Goal: Task Accomplishment & Management: Complete application form

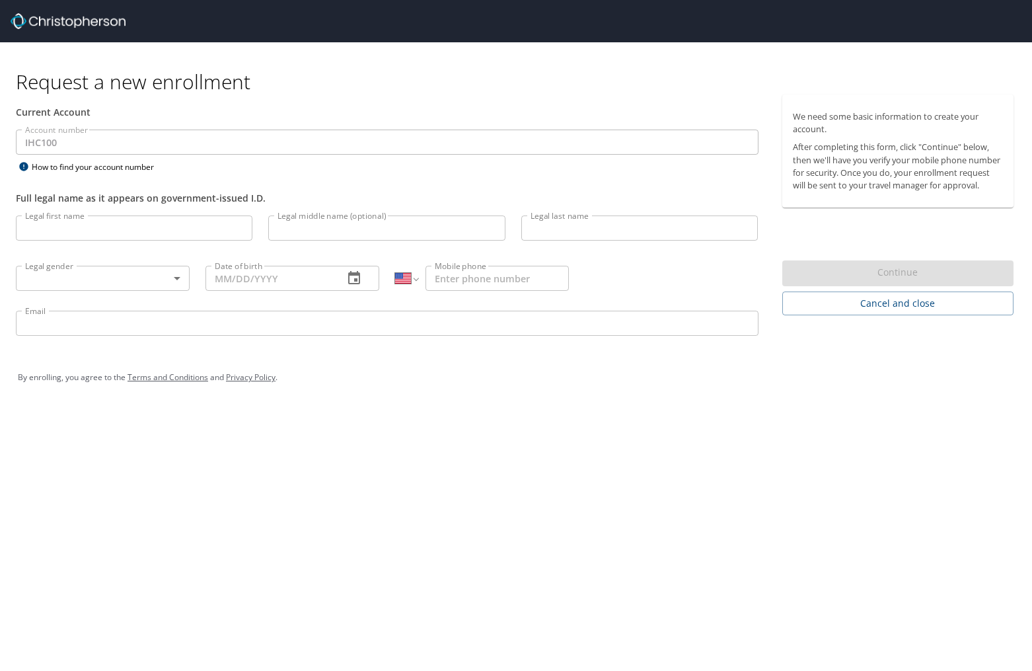
select select "US"
click at [68, 221] on input "Legal first name" at bounding box center [134, 227] width 237 height 25
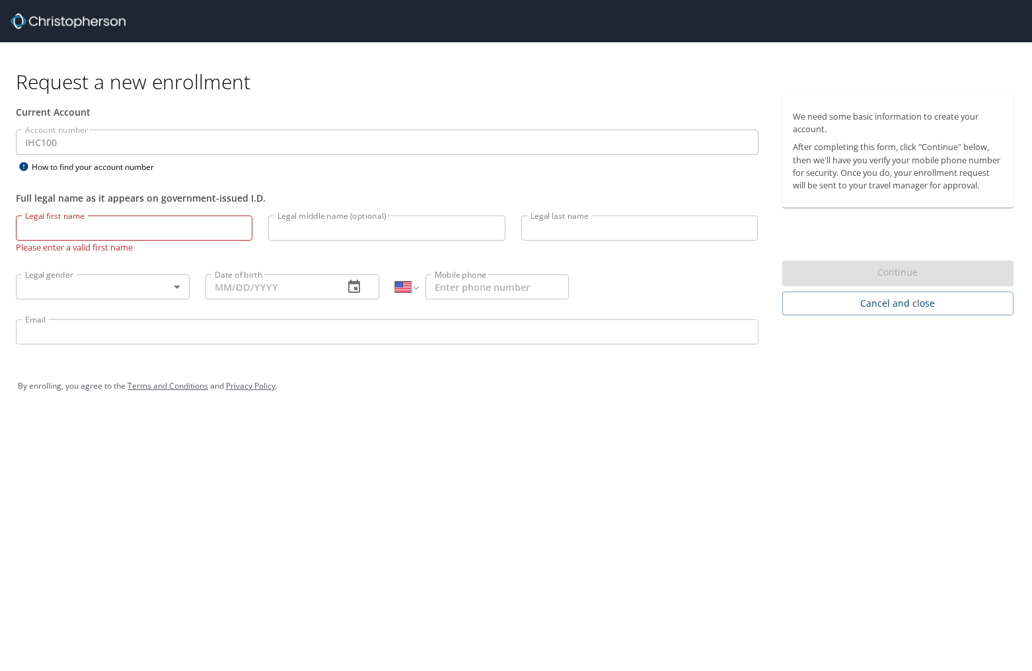
click at [77, 224] on input "Legal first name" at bounding box center [134, 227] width 237 height 25
type input "[PERSON_NAME]"
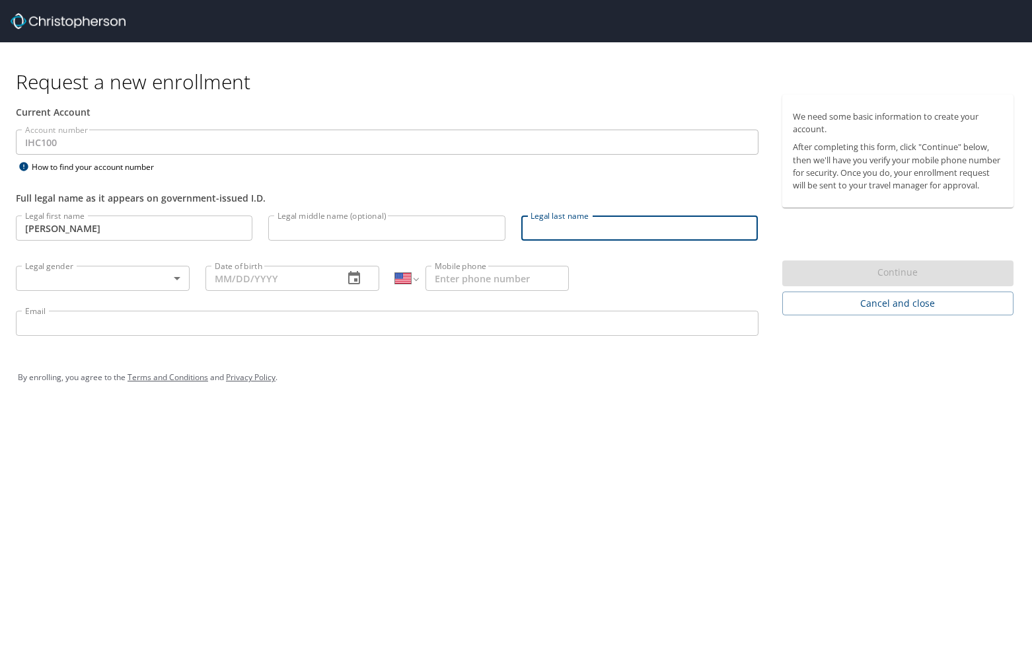
click at [542, 227] on input "Legal last name" at bounding box center [639, 227] width 237 height 25
type input "[PERSON_NAME]"
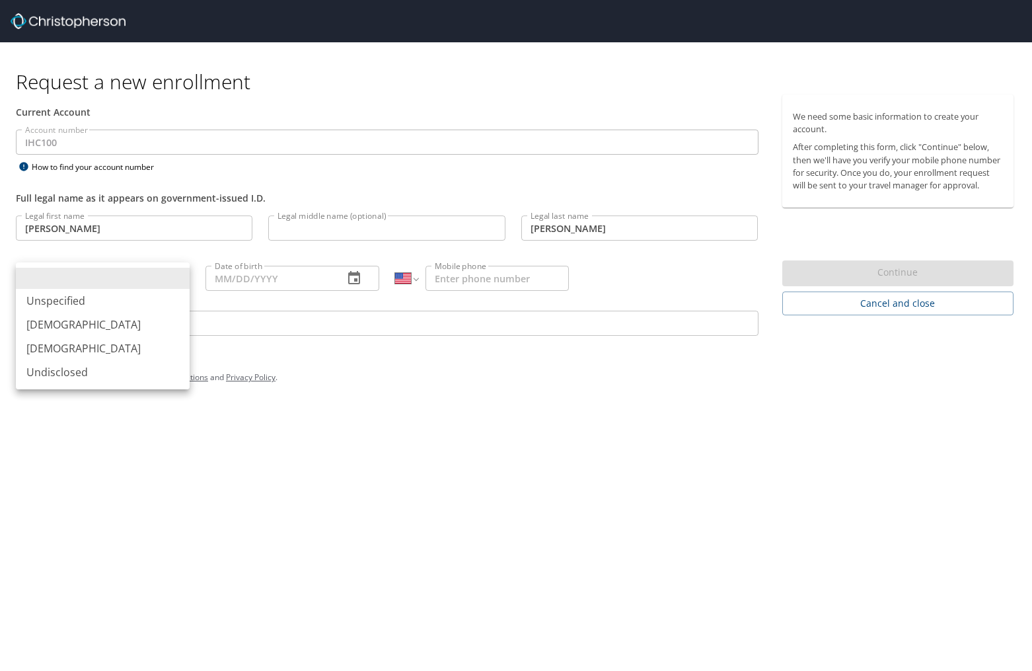
click at [102, 266] on body "Request a new enrollment Current Account Account number IHC100 Account number H…" at bounding box center [516, 335] width 1032 height 671
click at [81, 322] on li "[DEMOGRAPHIC_DATA]" at bounding box center [103, 324] width 174 height 24
type input "[DEMOGRAPHIC_DATA]"
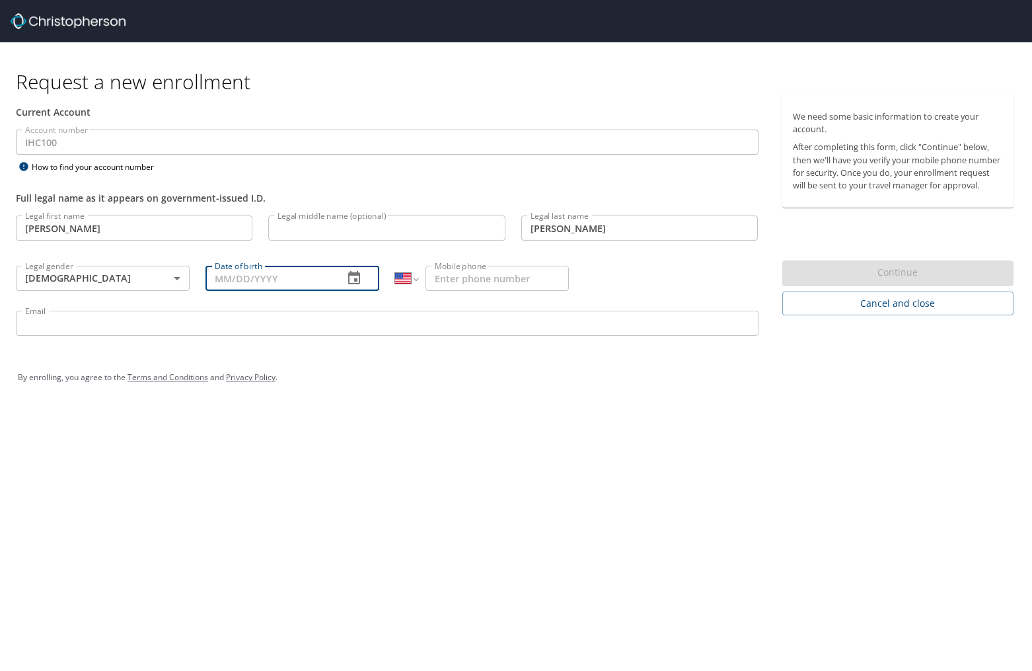
click at [310, 280] on input "Date of birth" at bounding box center [268, 278] width 127 height 25
type input "[DATE]"
click at [488, 280] on input "Mobile phone" at bounding box center [496, 278] width 143 height 25
type input "[PHONE_NUMBER]"
click at [420, 326] on input "Email" at bounding box center [387, 322] width 743 height 25
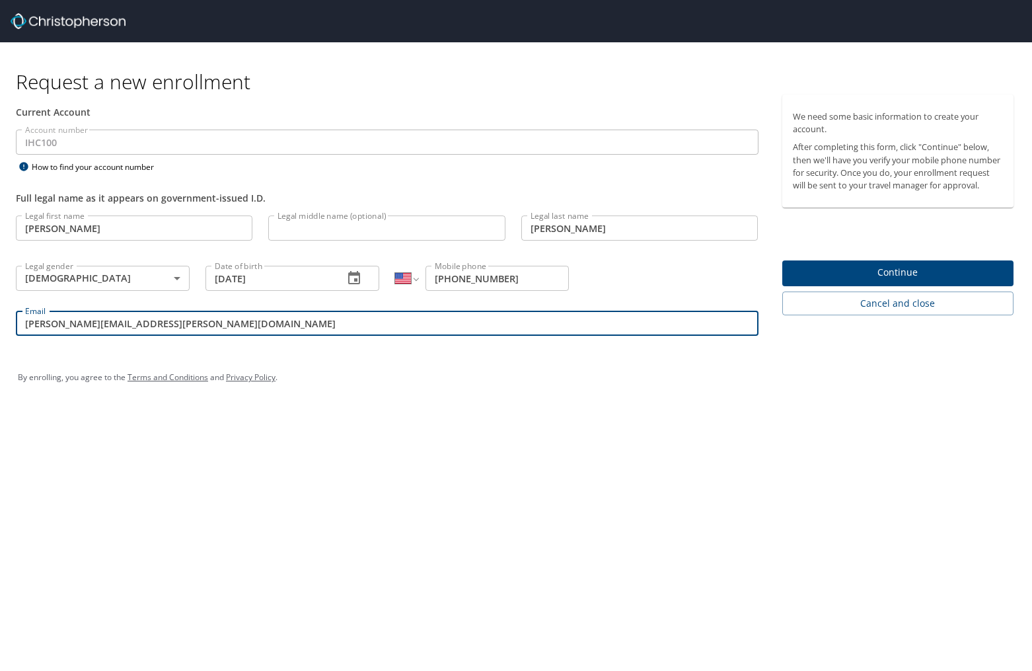
click at [110, 326] on input "[PERSON_NAME][EMAIL_ADDRESS][PERSON_NAME][DOMAIN_NAME]" at bounding box center [387, 322] width 743 height 25
type input "[PERSON_NAME][EMAIL_ADDRESS][PERSON_NAME][DOMAIN_NAME]"
click at [839, 266] on span "Continue" at bounding box center [898, 272] width 211 height 17
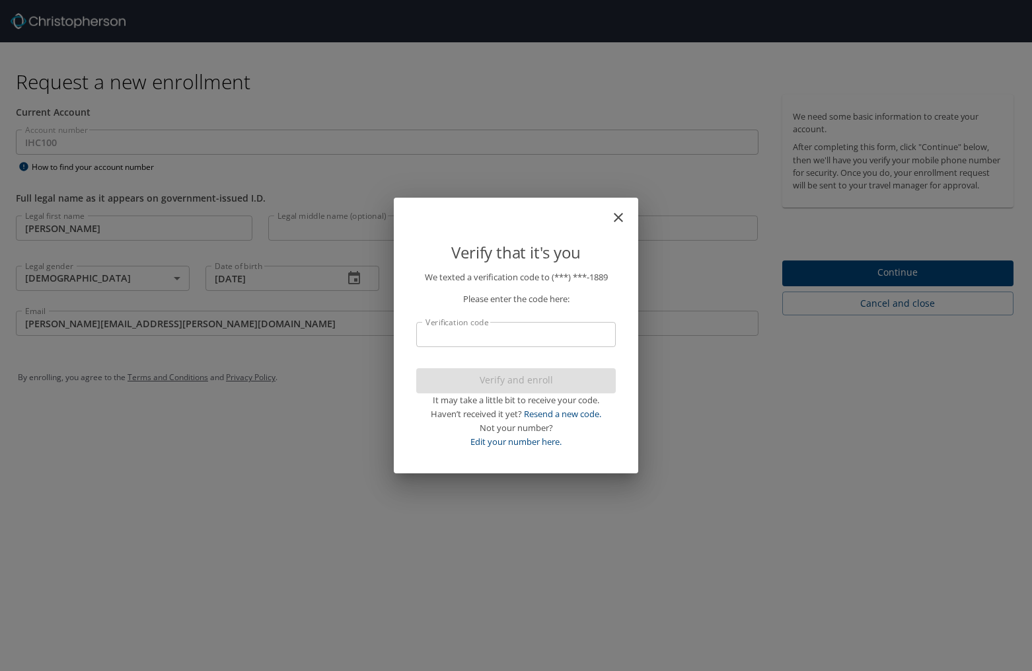
click at [482, 330] on input "Verification code" at bounding box center [516, 334] width 200 height 25
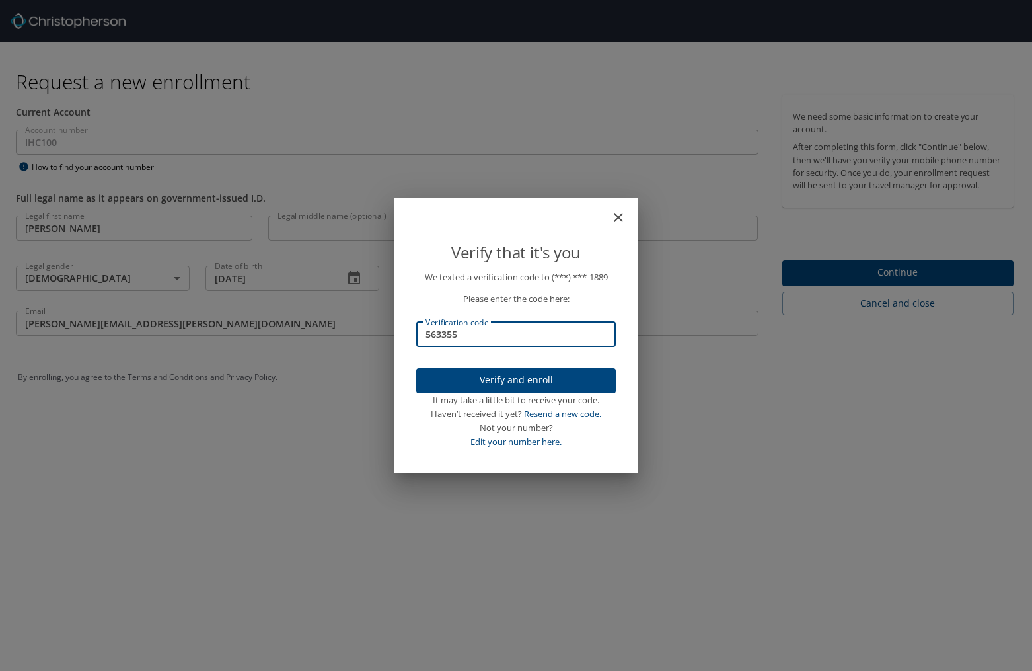
type input "563355"
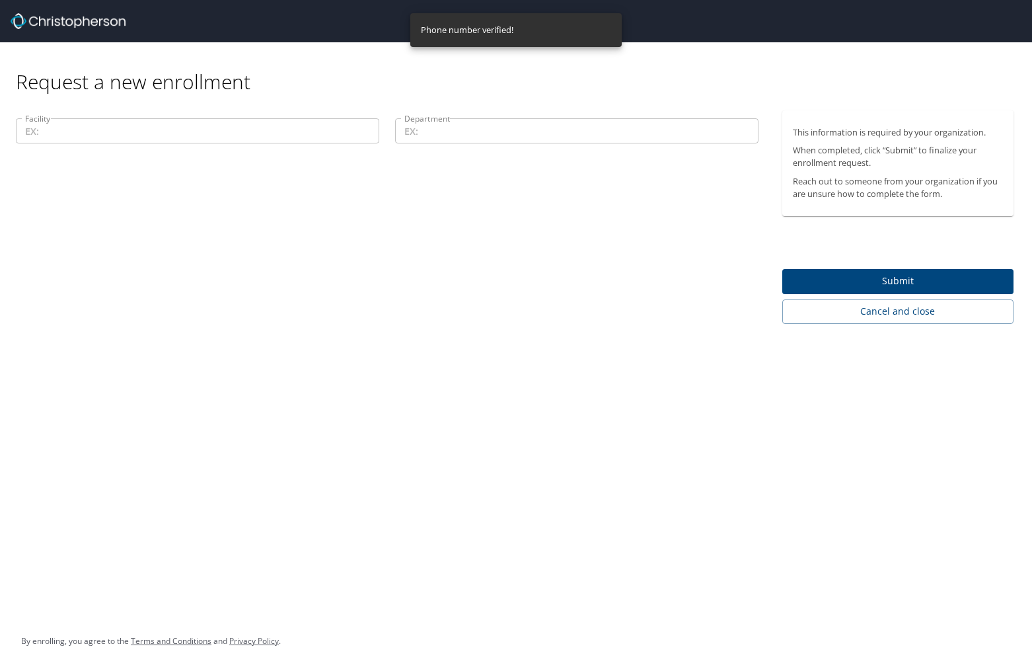
click at [202, 126] on input "Facility" at bounding box center [197, 130] width 363 height 25
click at [255, 135] on input "Facility" at bounding box center [197, 130] width 363 height 25
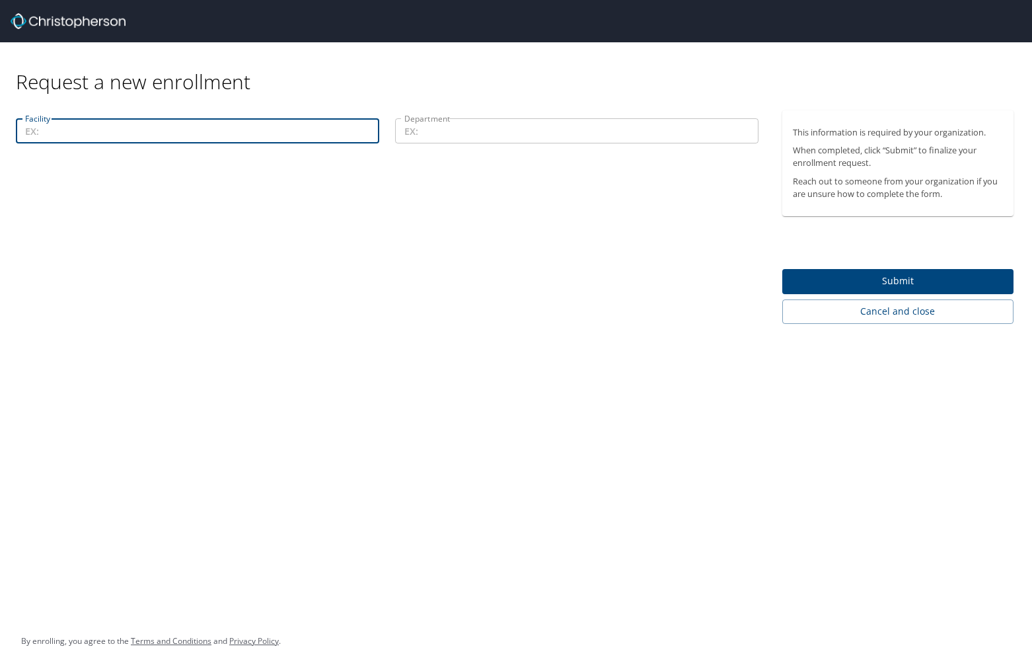
paste input "40000"
type input "40000"
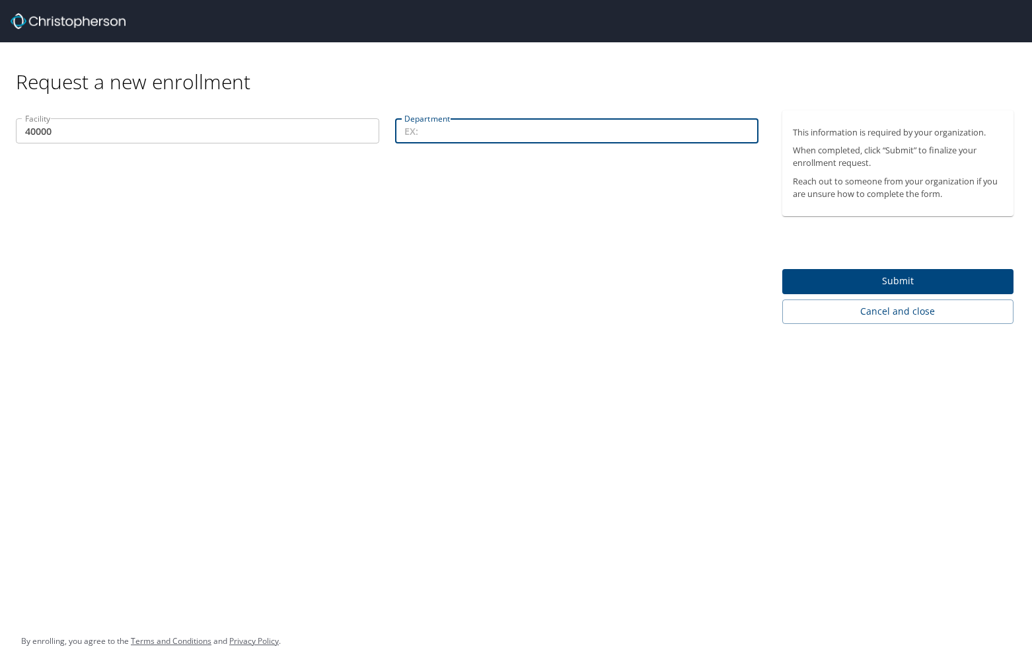
click at [592, 139] on input "Department" at bounding box center [576, 130] width 363 height 25
paste input "74023"
type input "74023"
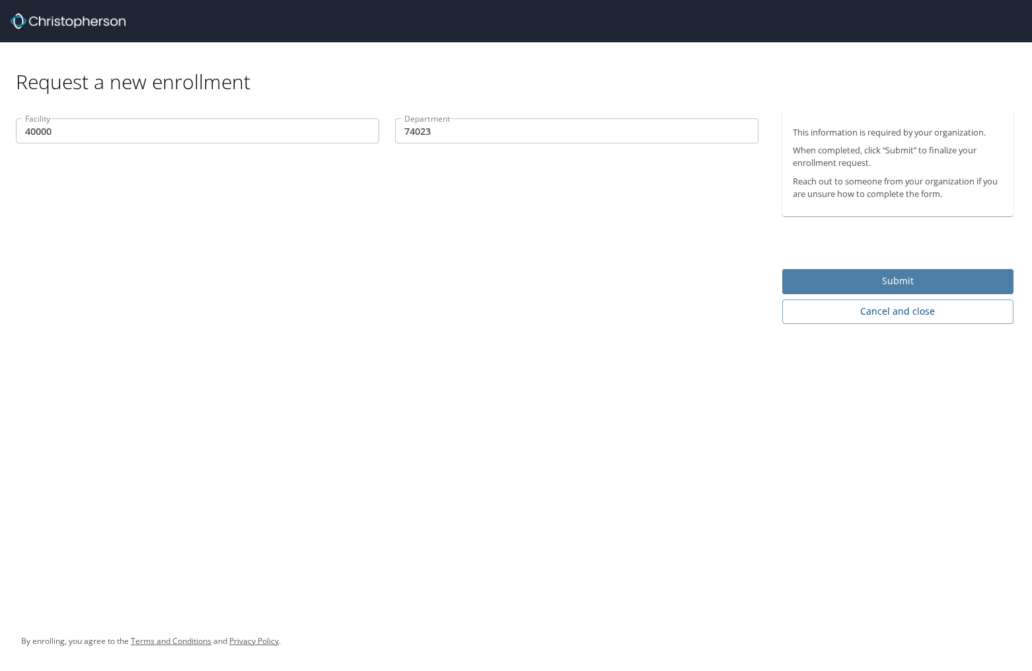
click at [910, 278] on span "Submit" at bounding box center [898, 281] width 211 height 17
